Goal: Transaction & Acquisition: Book appointment/travel/reservation

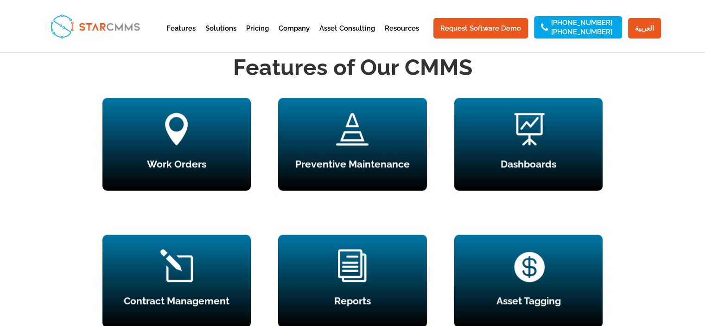
scroll to position [927, 0]
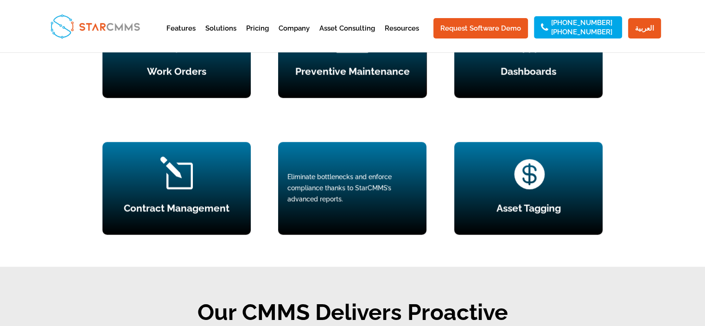
click at [369, 181] on div "Eliminate bottlenecks and enforce compliance thanks to StarCMMS’s advanced repo…" at bounding box center [352, 188] width 130 height 33
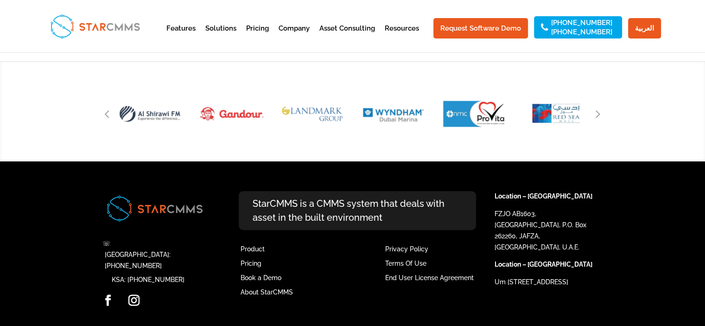
scroll to position [3790, 0]
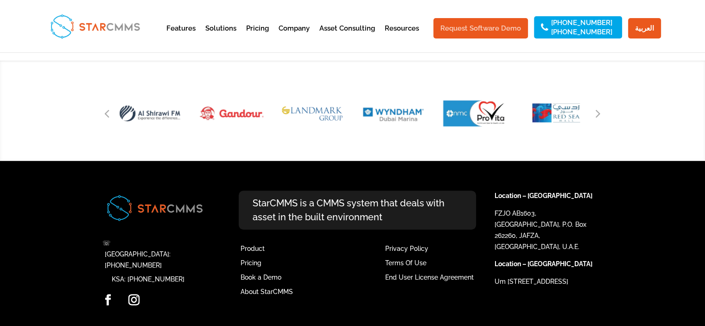
click at [471, 29] on link "Request Software Demo" at bounding box center [481, 28] width 95 height 20
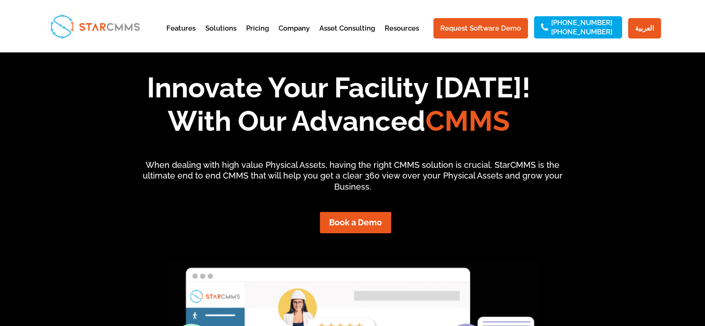
scroll to position [0, 0]
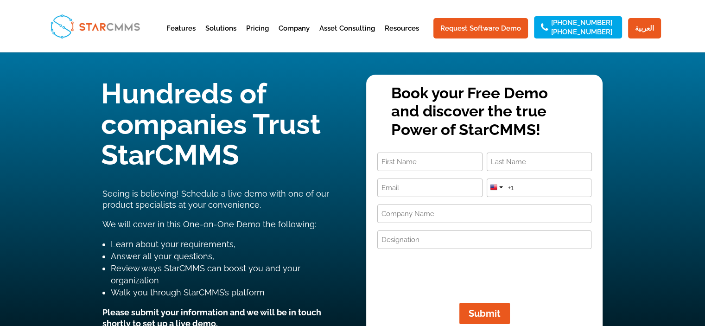
click at [414, 159] on input "First" at bounding box center [429, 162] width 105 height 19
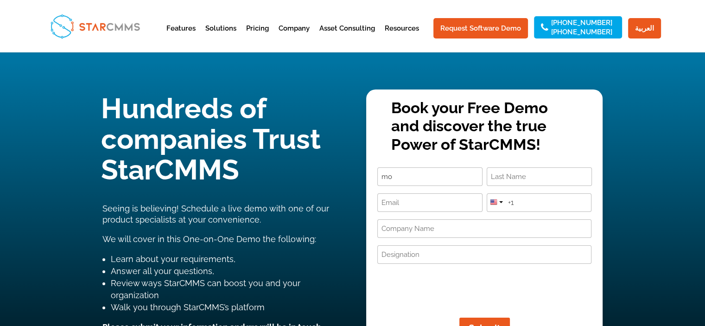
type input "m"
type input "[PERSON_NAME]"
type input "Bahaa"
type input "[EMAIL_ADDRESS][DOMAIN_NAME]"
click at [497, 201] on div at bounding box center [493, 201] width 7 height 7
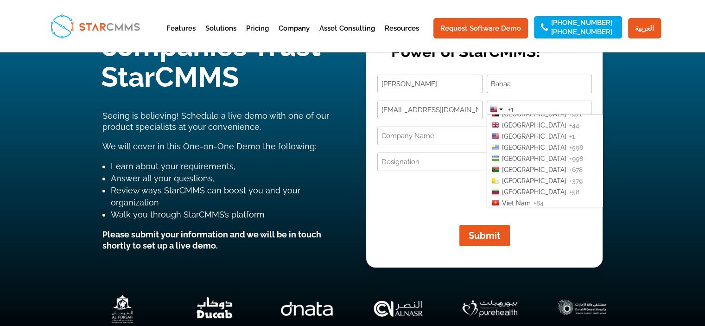
scroll to position [2302, 0]
click at [540, 157] on span "[GEOGRAPHIC_DATA]" at bounding box center [534, 160] width 64 height 7
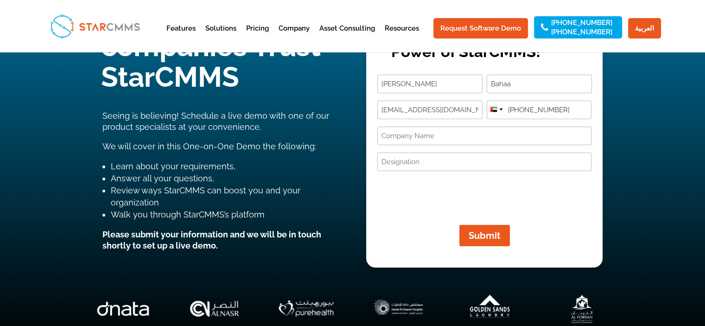
type input "[PHONE_NUMBER]"
click at [501, 136] on input "Company Name (Required)" at bounding box center [484, 136] width 214 height 19
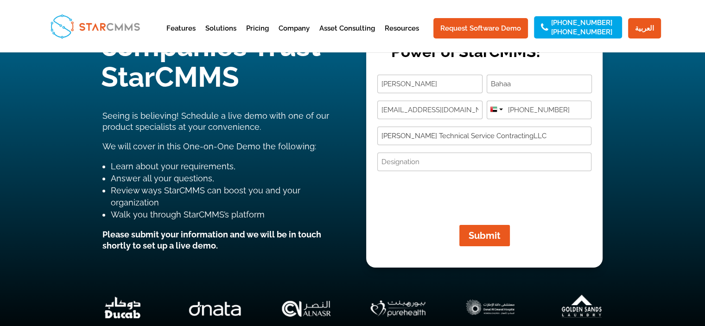
click at [514, 137] on input "TRUEMAN Technical Service ContractingLLC" at bounding box center [484, 136] width 214 height 19
type input "[PERSON_NAME] Technical Service Contracting LLC"
click at [442, 163] on input "Designation (Required)" at bounding box center [484, 162] width 214 height 19
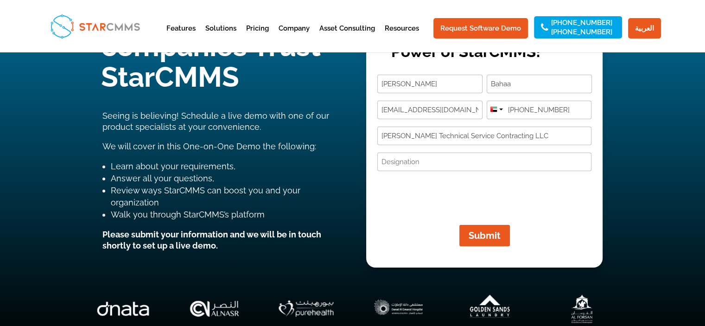
type input "M"
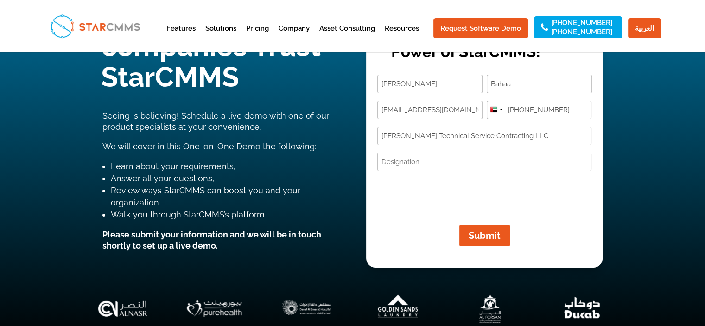
drag, startPoint x: 439, startPoint y: 158, endPoint x: 413, endPoint y: 166, distance: 26.7
click at [413, 166] on input "Designation (Required)" at bounding box center [484, 162] width 214 height 19
drag, startPoint x: 419, startPoint y: 163, endPoint x: 384, endPoint y: 161, distance: 35.3
click at [384, 161] on input "Designation (Required)" at bounding box center [484, 162] width 214 height 19
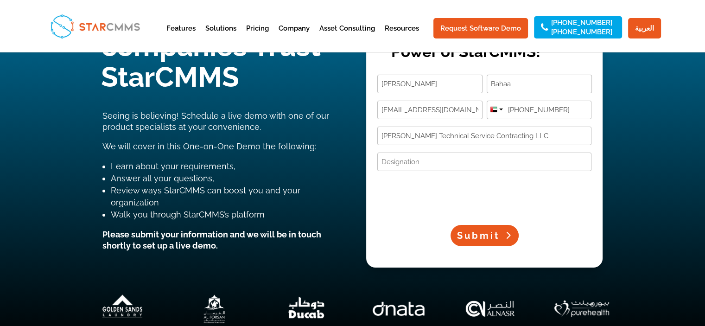
click at [489, 233] on span "Submit" at bounding box center [478, 235] width 43 height 11
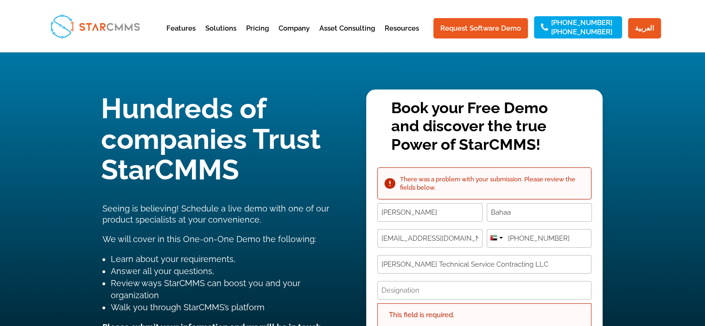
scroll to position [139, 0]
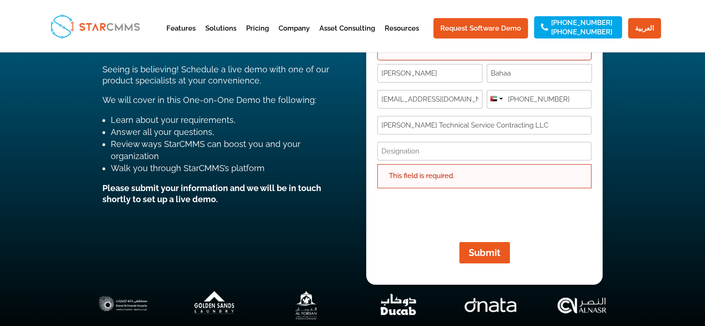
click at [436, 179] on div "This field is required." at bounding box center [484, 176] width 214 height 24
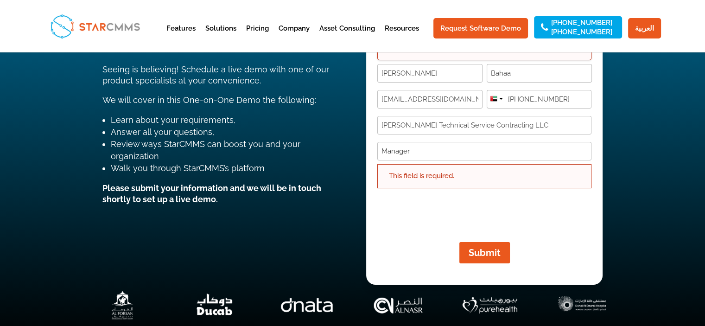
drag, startPoint x: 408, startPoint y: 147, endPoint x: 432, endPoint y: 172, distance: 35.1
click at [408, 147] on input "Manager" at bounding box center [484, 151] width 214 height 19
type input "Manager"
click at [495, 261] on button "Submit" at bounding box center [485, 252] width 68 height 21
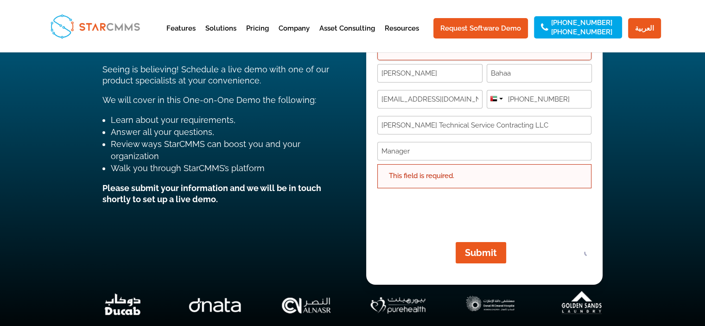
scroll to position [0, 0]
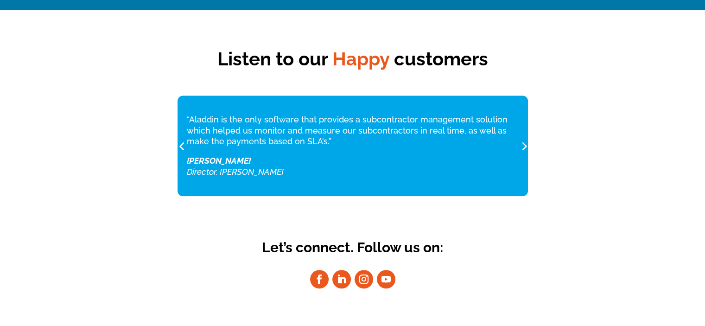
scroll to position [638, 0]
